Goal: Task Accomplishment & Management: Use online tool/utility

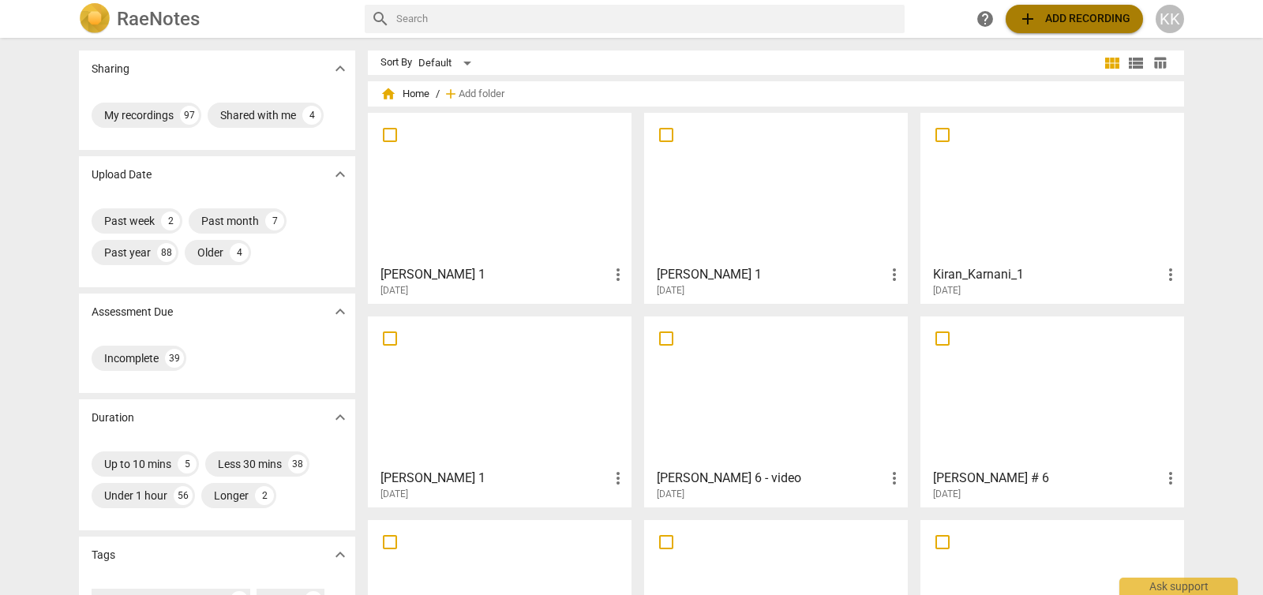
click at [1032, 16] on span "add" at bounding box center [1027, 18] width 19 height 19
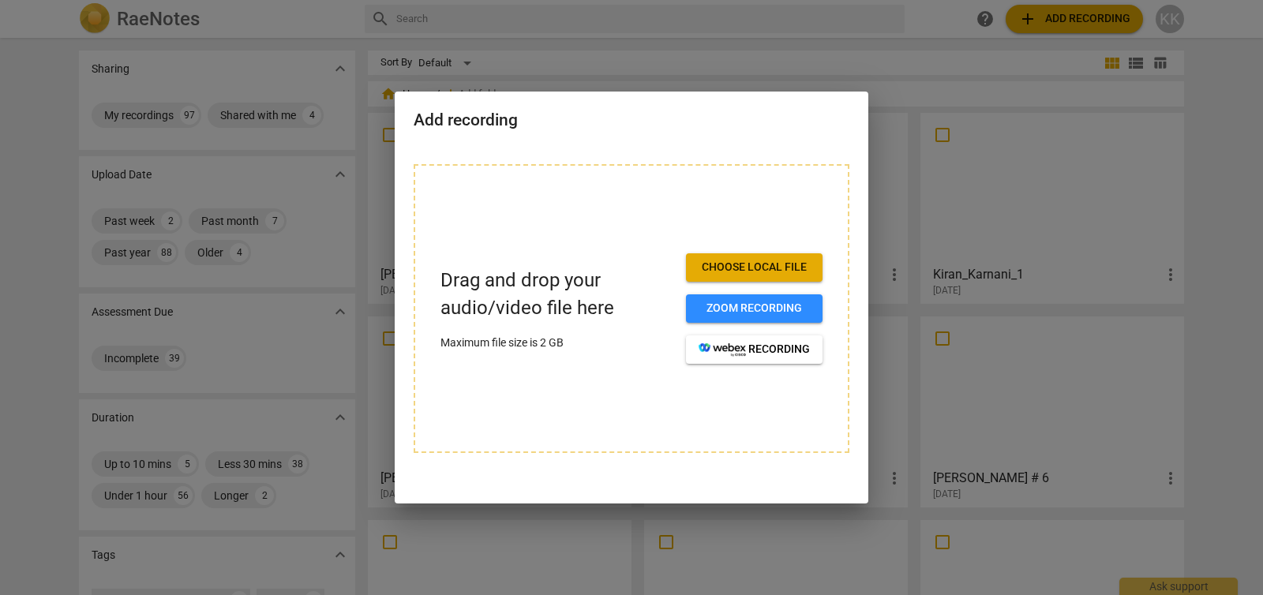
click at [738, 266] on span "Choose local file" at bounding box center [753, 268] width 111 height 16
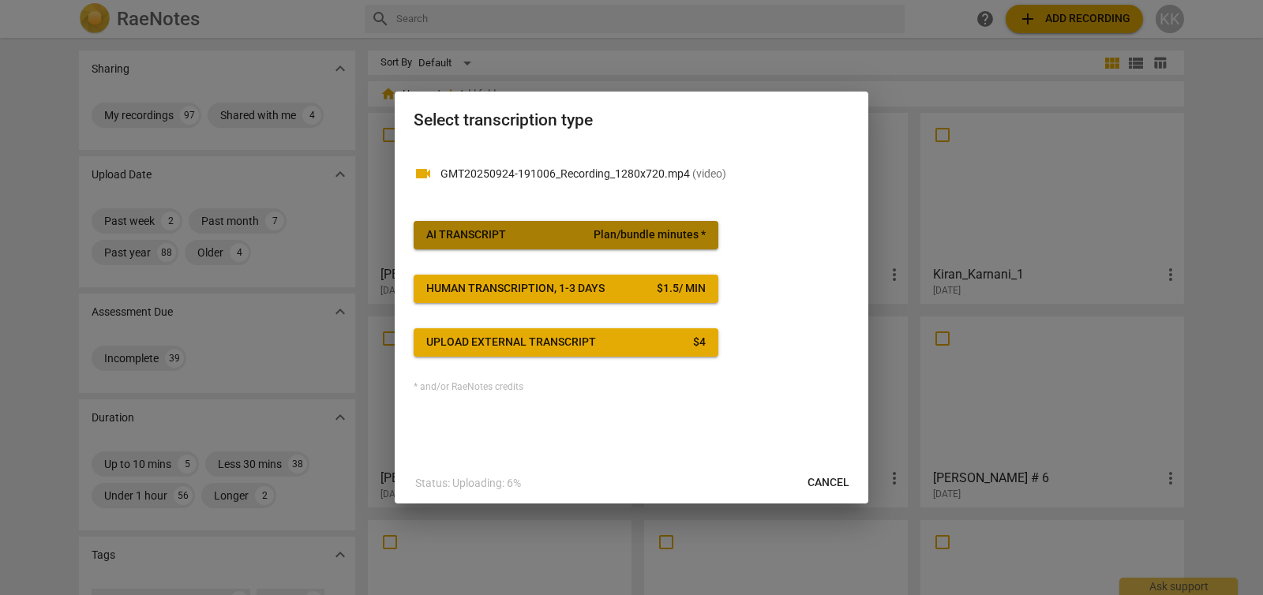
click at [619, 238] on span "Plan/bundle minutes *" at bounding box center [649, 235] width 112 height 16
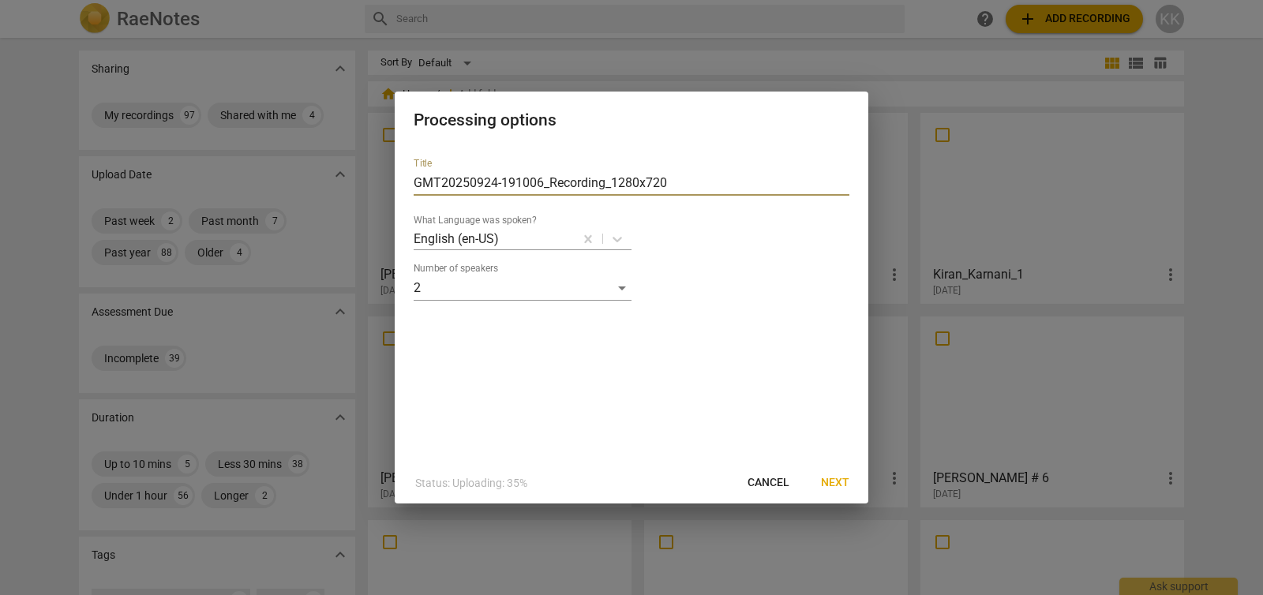
drag, startPoint x: 676, startPoint y: 179, endPoint x: 369, endPoint y: 172, distance: 307.9
click at [369, 170] on div "Processing options Title GMT20250924-191006_Recording_1280x720 What Language wa…" at bounding box center [631, 297] width 1263 height 595
type input "[PERSON_NAME] 1"
click at [840, 480] on span "Next" at bounding box center [835, 483] width 28 height 16
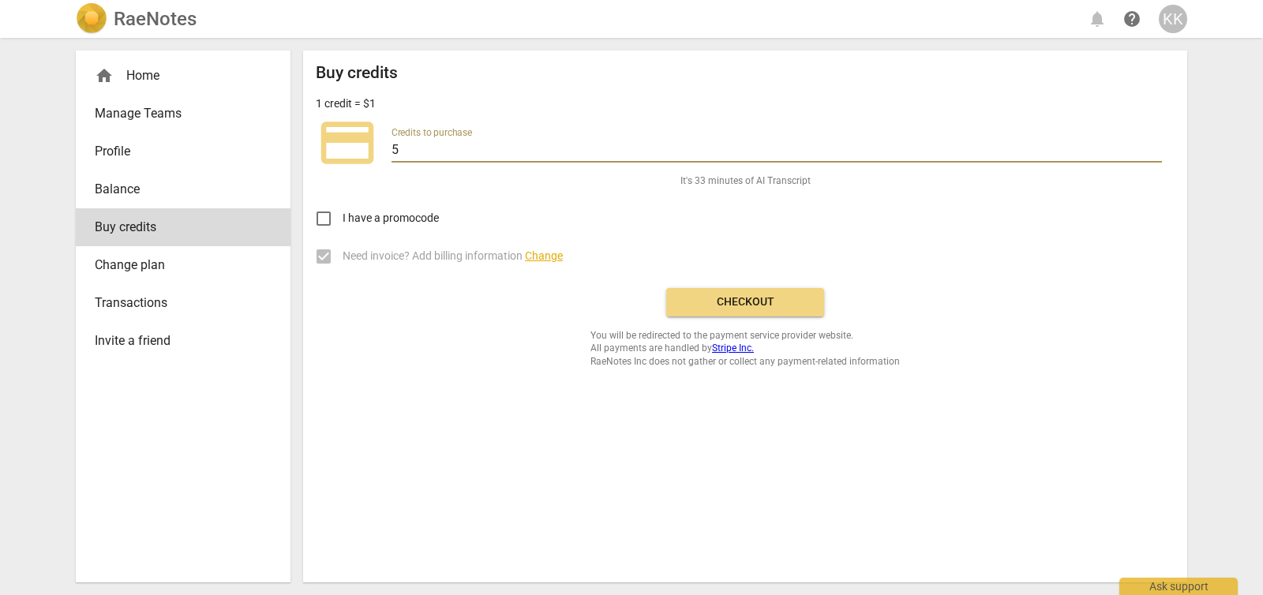
click at [1157, 145] on input "5" at bounding box center [776, 151] width 770 height 23
type input "6"
click at [1157, 145] on input "6" at bounding box center [776, 151] width 770 height 23
click at [757, 304] on span "Checkout" at bounding box center [745, 302] width 133 height 16
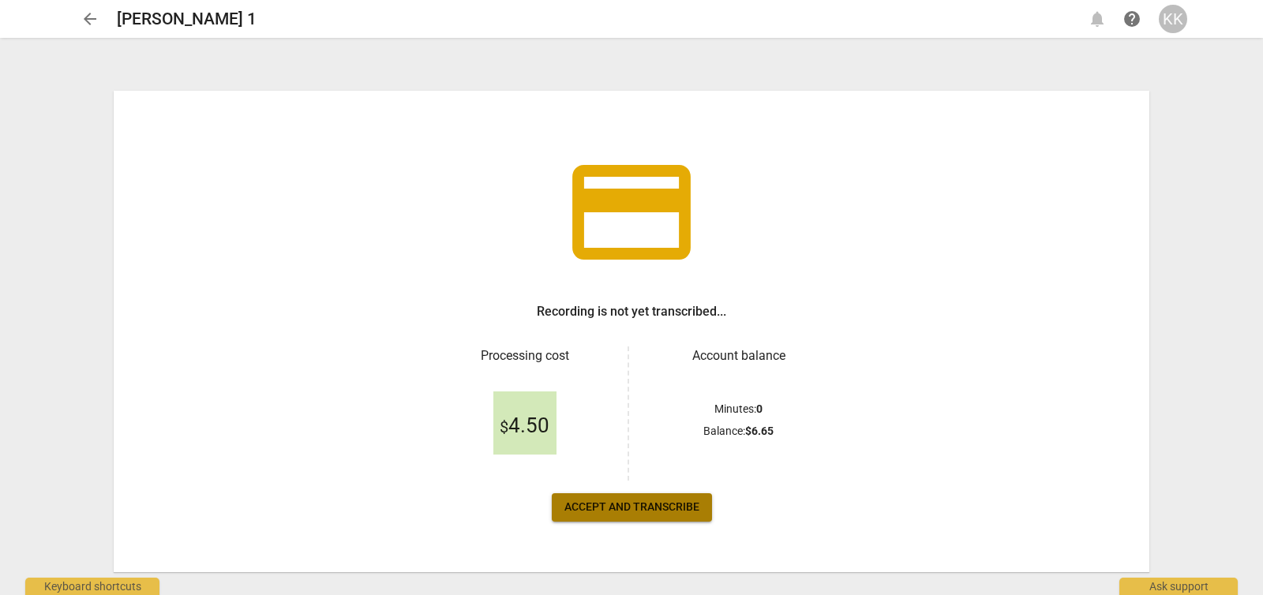
click at [668, 504] on span "Accept and transcribe" at bounding box center [631, 508] width 135 height 16
